Goal: Transaction & Acquisition: Obtain resource

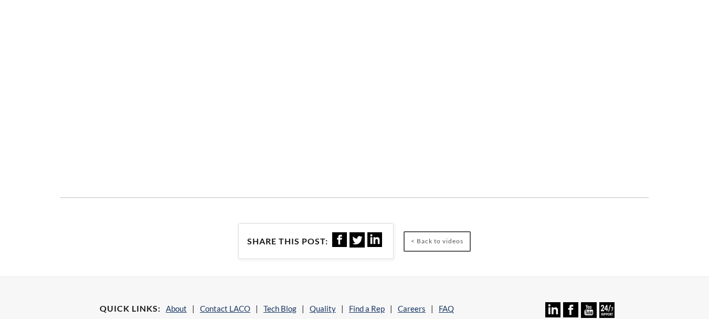
select select "Language Translate Widget"
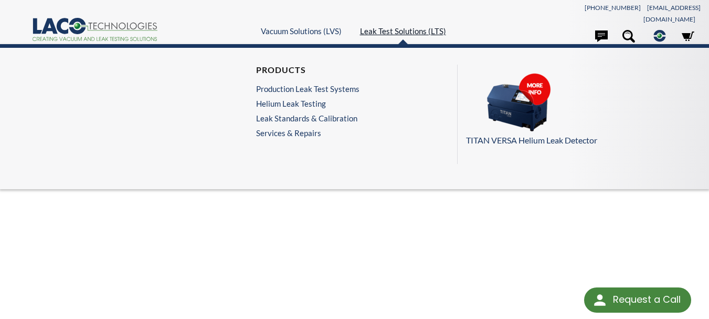
click at [388, 27] on link "Leak Test Solutions (LTS)" at bounding box center [403, 30] width 86 height 9
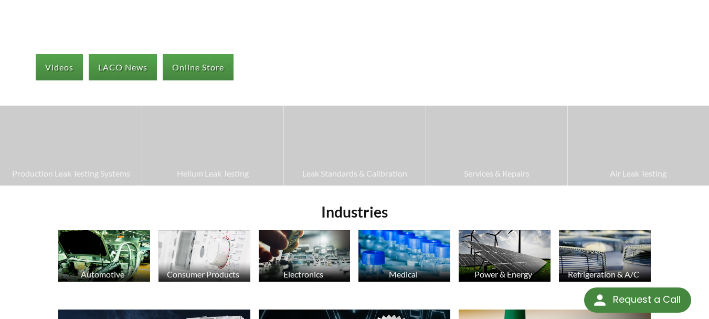
select select "Language Translate Widget"
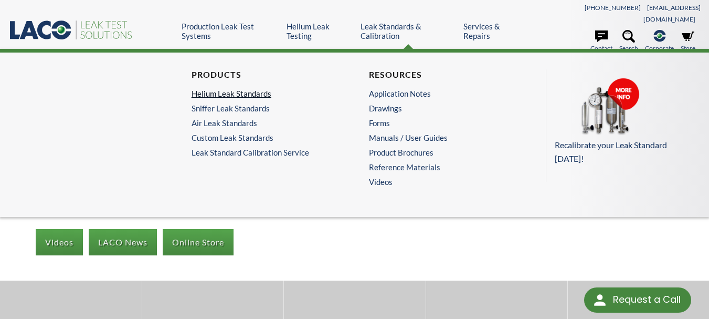
click at [239, 89] on link "Helium Leak Standards" at bounding box center [264, 93] width 144 height 9
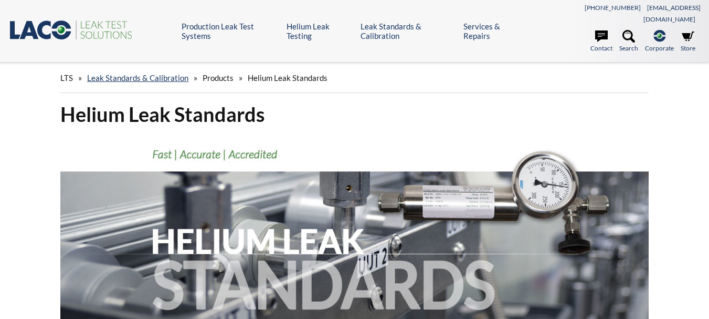
select select "Language Translate Widget"
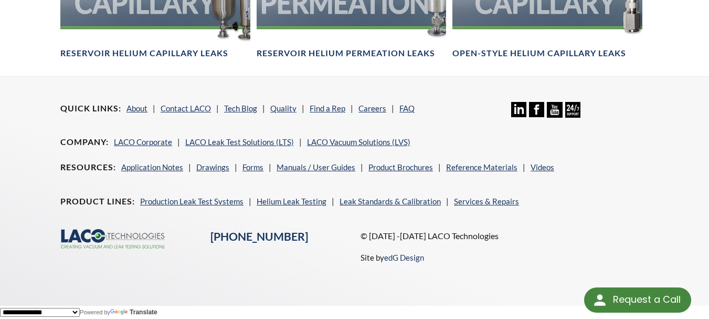
scroll to position [666, 0]
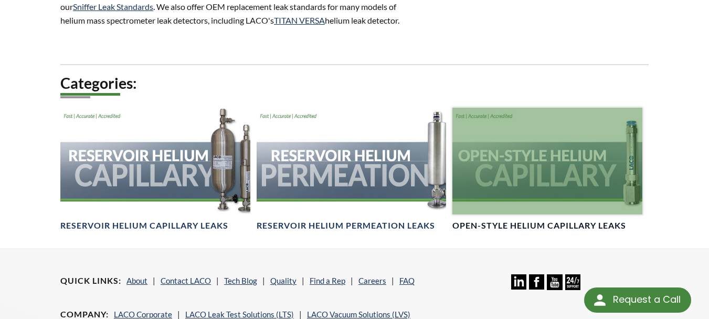
click at [574, 180] on div at bounding box center [547, 161] width 190 height 107
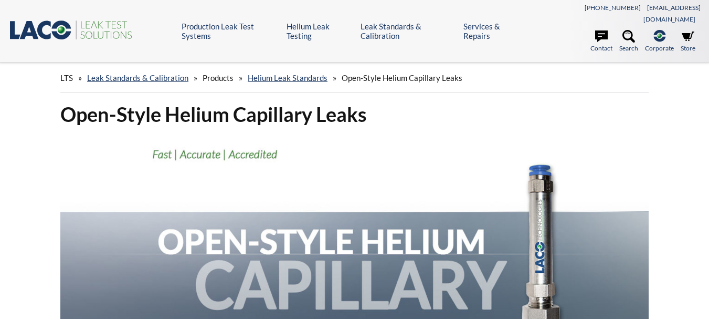
select select "Language Translate Widget"
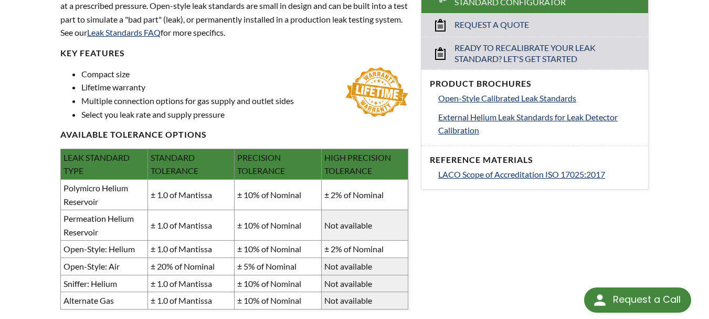
scroll to position [333, 0]
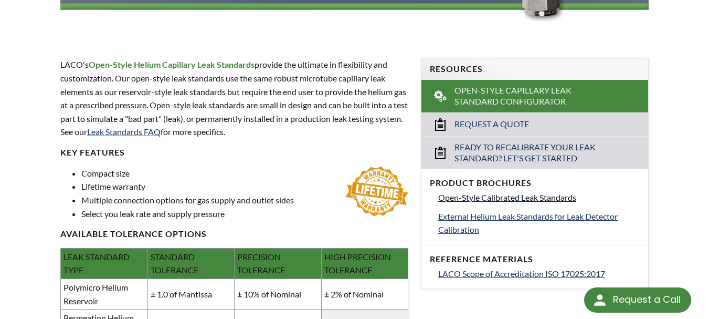
click at [514, 192] on span "Open-Style Calibrated Leak Standards" at bounding box center [507, 197] width 138 height 10
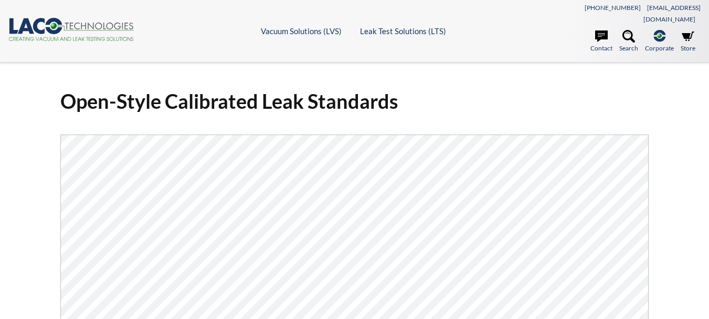
select select "Language Translate Widget"
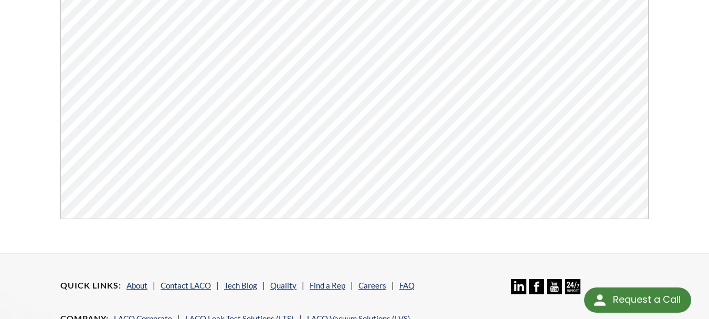
scroll to position [225, 0]
